Goal: Task Accomplishment & Management: Use online tool/utility

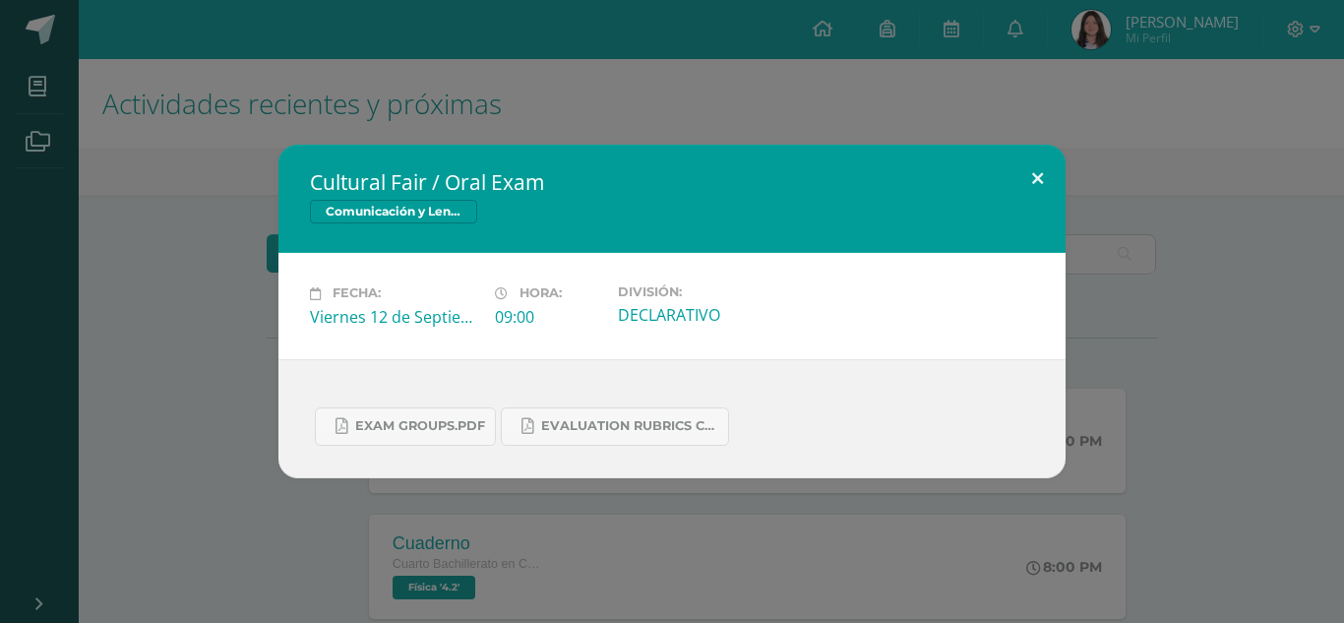
scroll to position [590, 0]
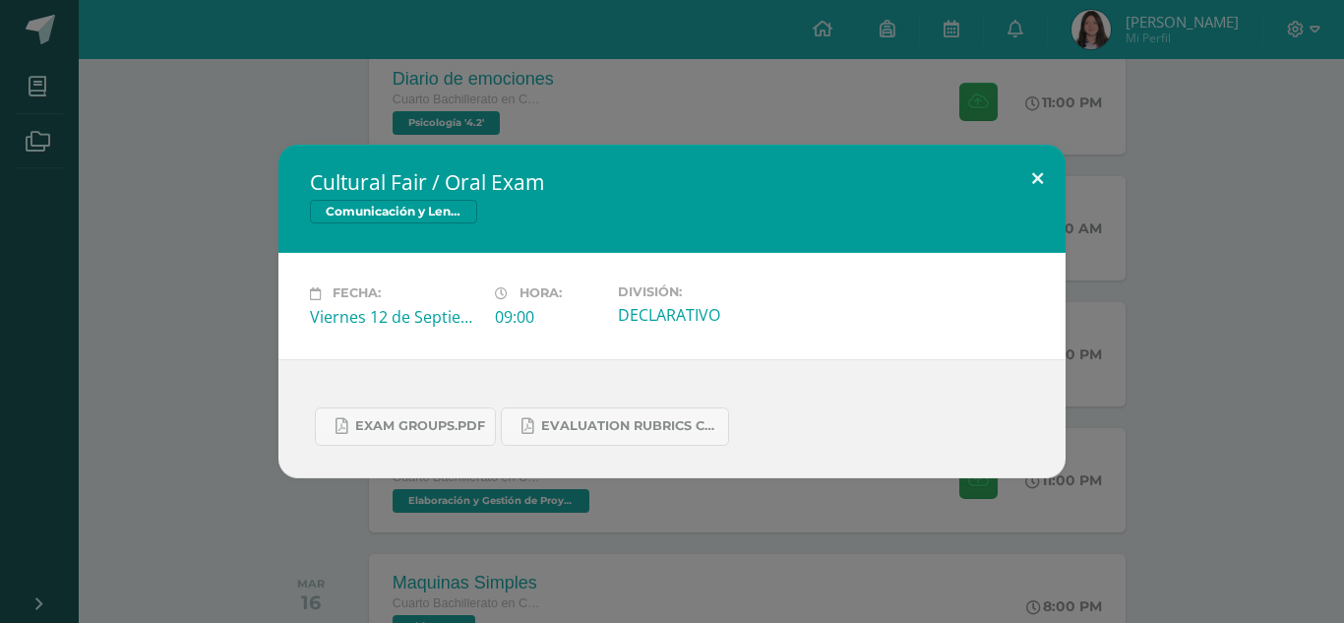
click at [1034, 157] on button at bounding box center [1037, 178] width 56 height 67
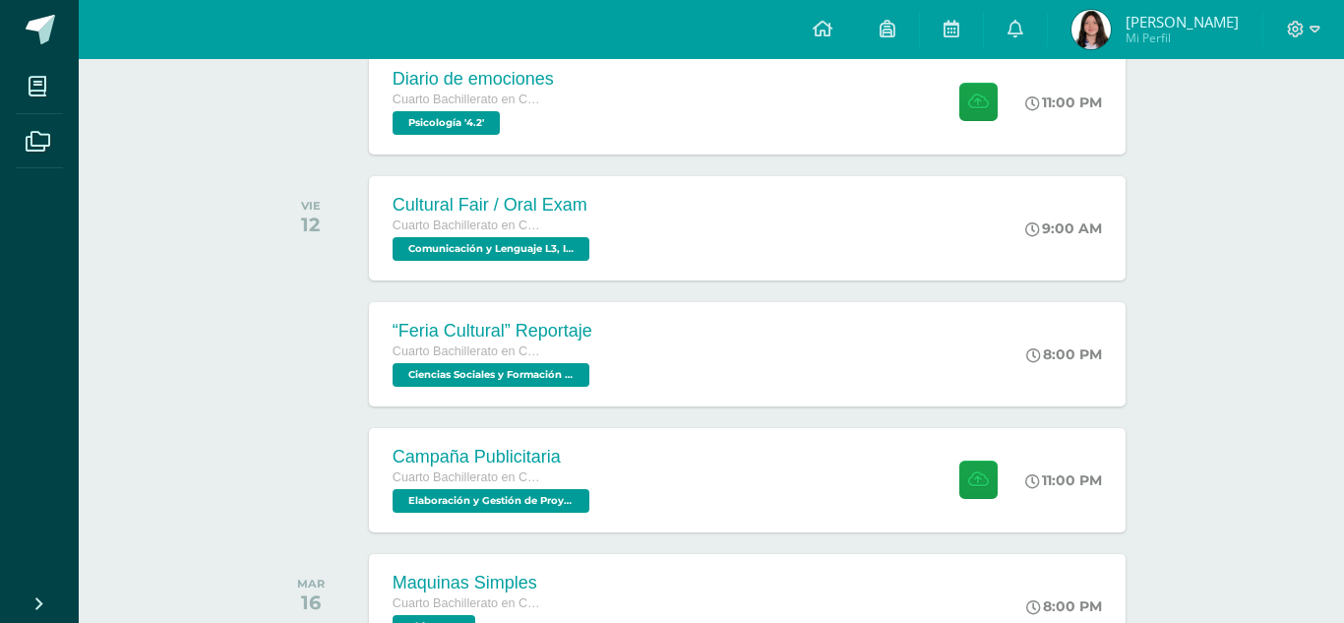
click at [858, 113] on div "Cultural Fair / Oral Exam Comunicación y Lenguaje L3, Inglés 4 Fecha: [DATE] Ho…" at bounding box center [672, 311] width 1344 height 623
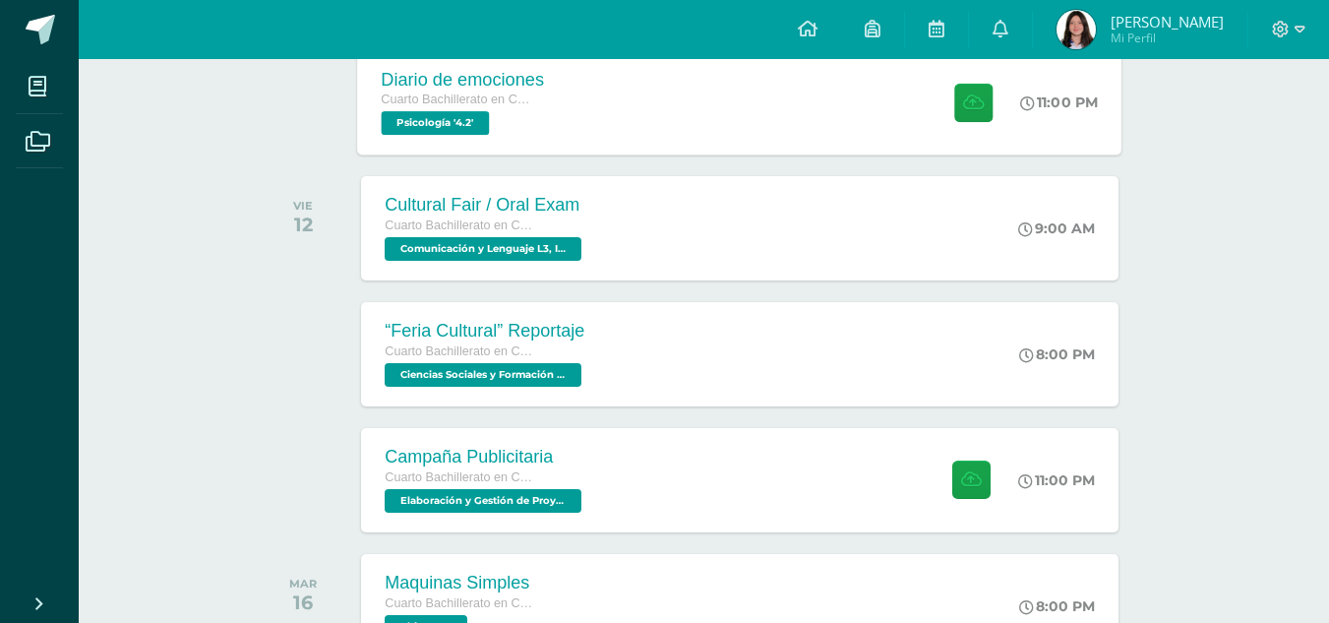
click at [724, 72] on div "Diario de emociones Cuarto Bachillerato en Ciencias y Letras Psicología '4.2' 1…" at bounding box center [740, 101] width 764 height 105
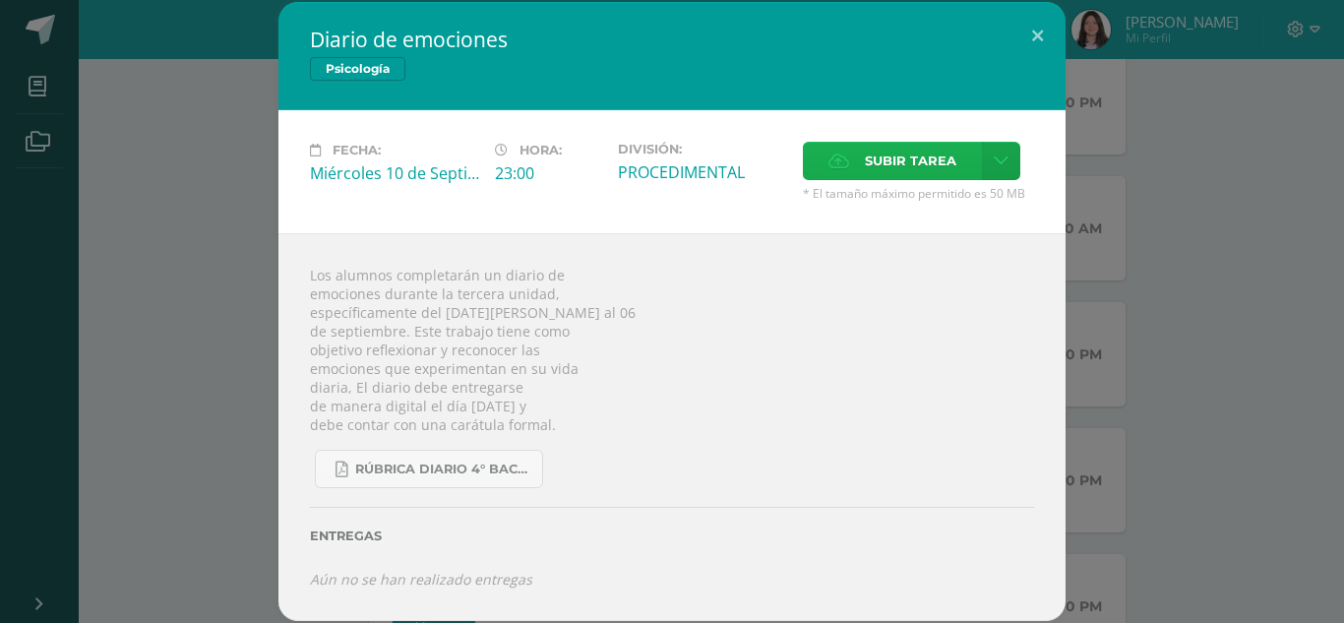
click at [891, 172] on span "Subir tarea" at bounding box center [910, 161] width 91 height 36
click at [0, 0] on input "Subir tarea" at bounding box center [0, 0] width 0 height 0
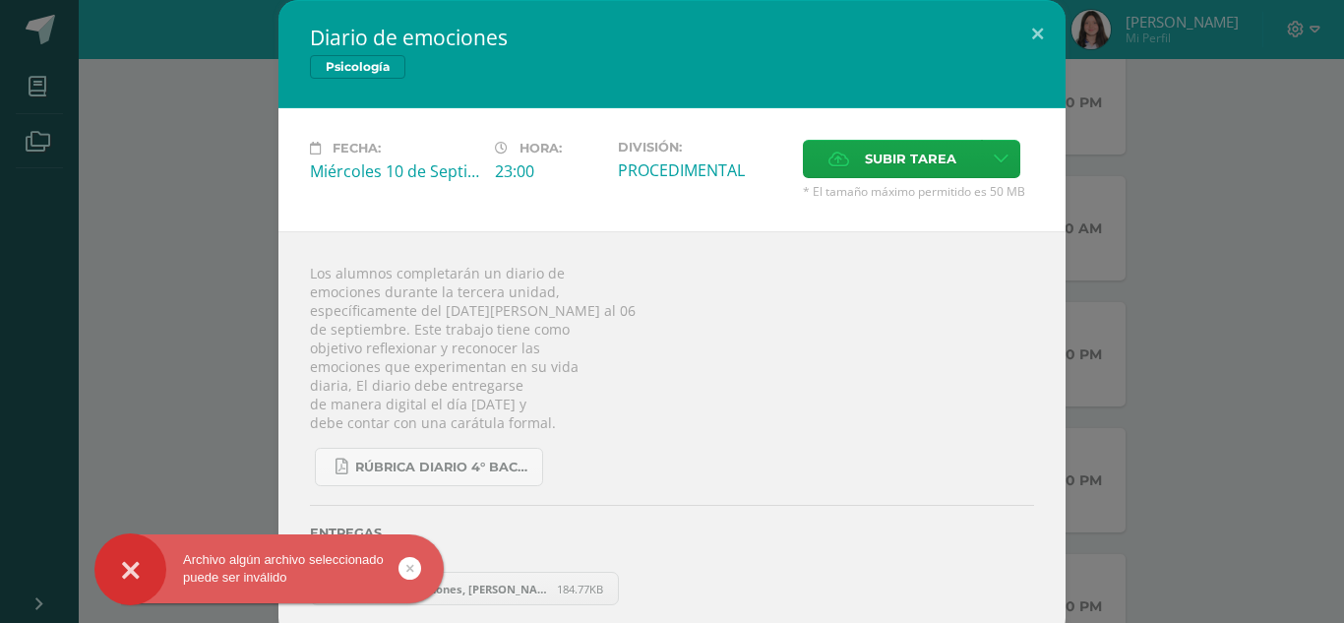
click at [134, 553] on icon at bounding box center [131, 570] width 18 height 69
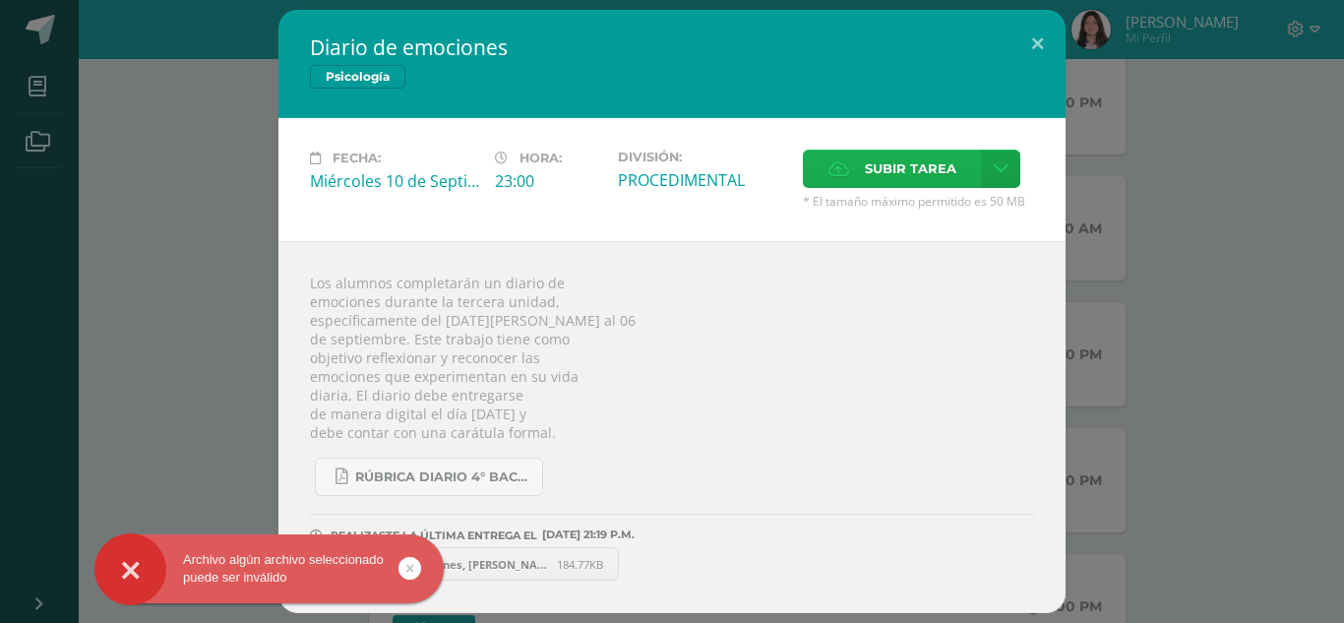
click at [886, 171] on span "Subir tarea" at bounding box center [910, 169] width 91 height 36
click at [0, 0] on input "Subir tarea" at bounding box center [0, 0] width 0 height 0
click at [619, 562] on icon at bounding box center [620, 564] width 9 height 14
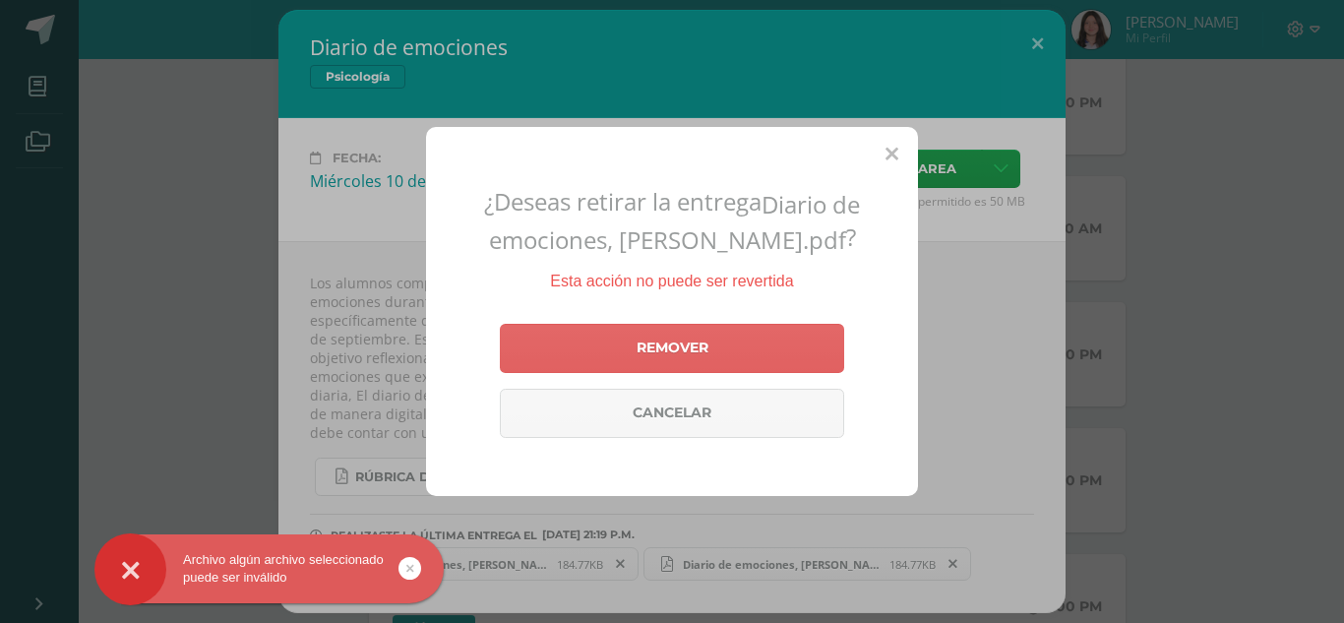
click at [898, 152] on div "¿Deseas retirar la entrega Diario de emociones, [PERSON_NAME].pdf ? Esta acción…" at bounding box center [672, 311] width 492 height 369
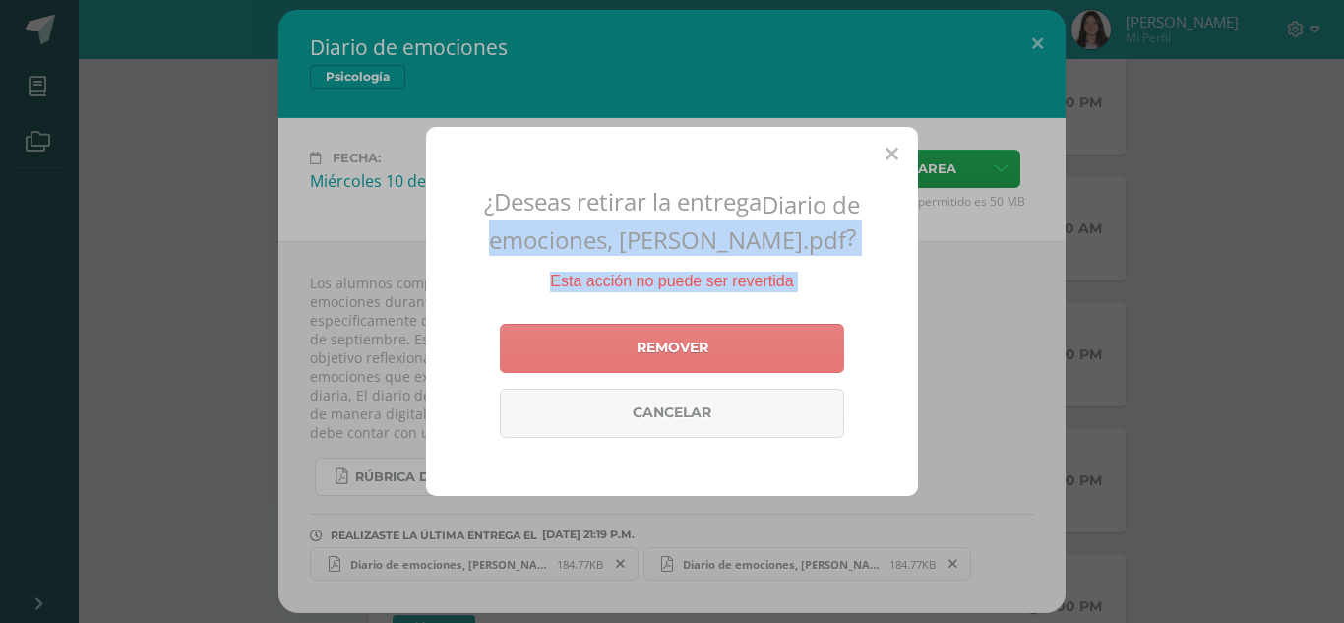
click at [781, 344] on link "Remover" at bounding box center [672, 348] width 344 height 49
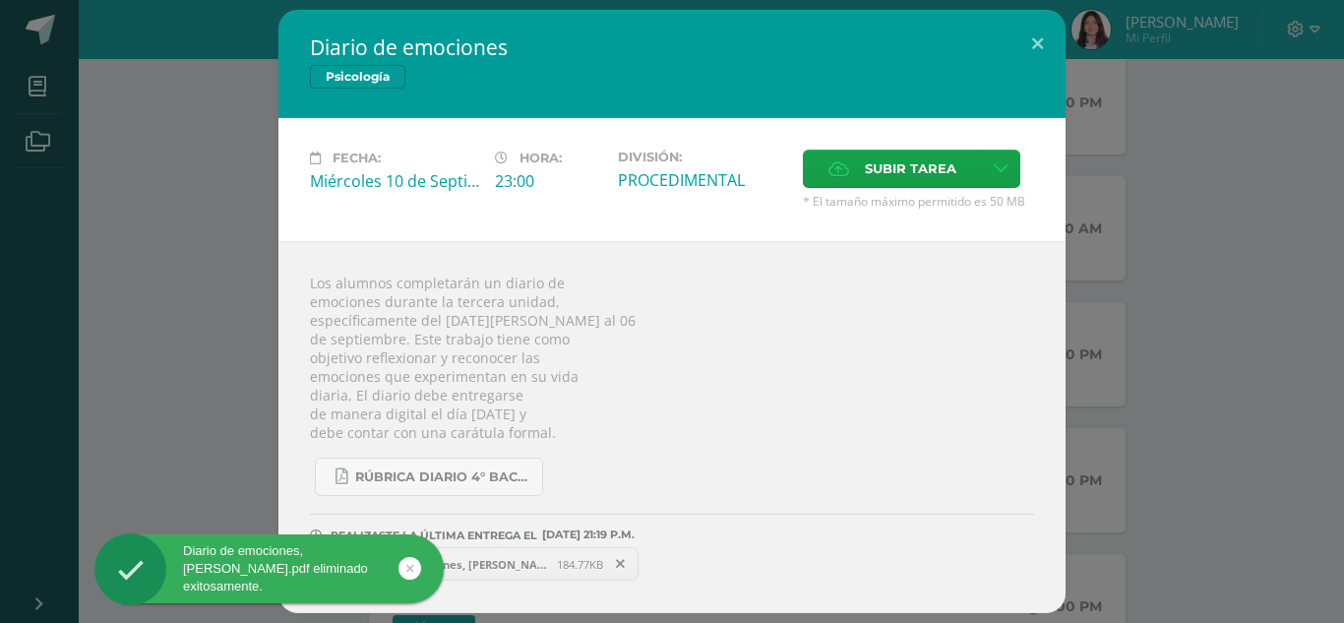
click at [506, 570] on span "Diario de emociones, [PERSON_NAME] (2).pdf" at bounding box center [448, 564] width 216 height 15
